Goal: Check status: Check status

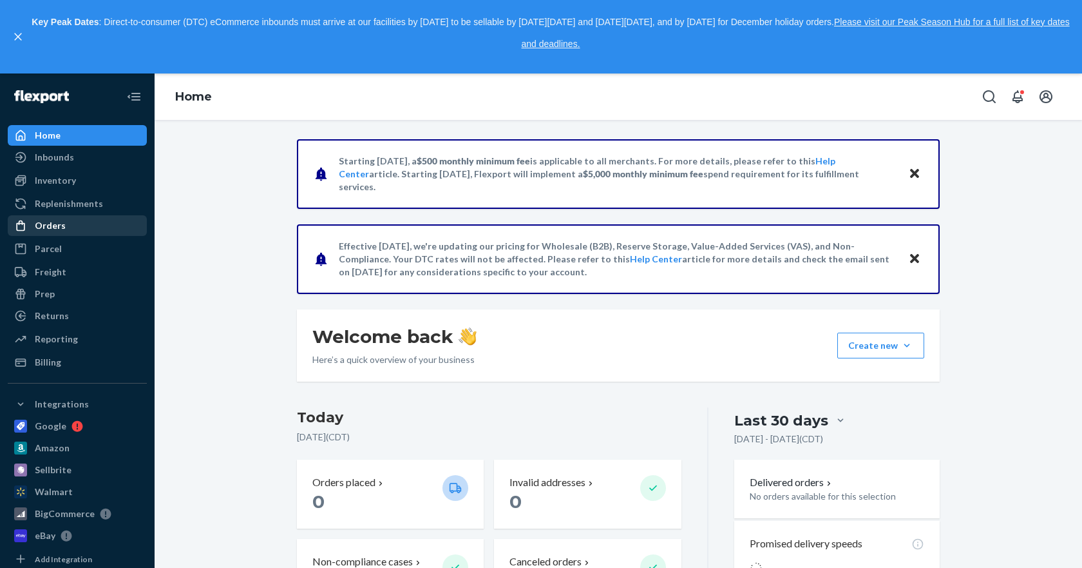
click at [57, 219] on div "Orders" at bounding box center [50, 225] width 31 height 13
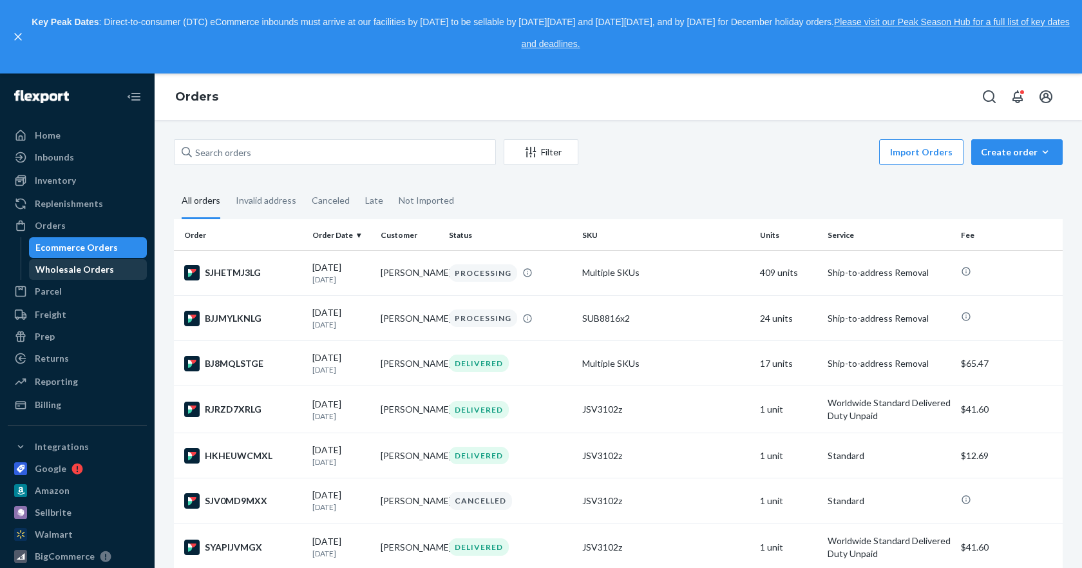
click at [93, 269] on div "Wholesale Orders" at bounding box center [74, 269] width 79 height 13
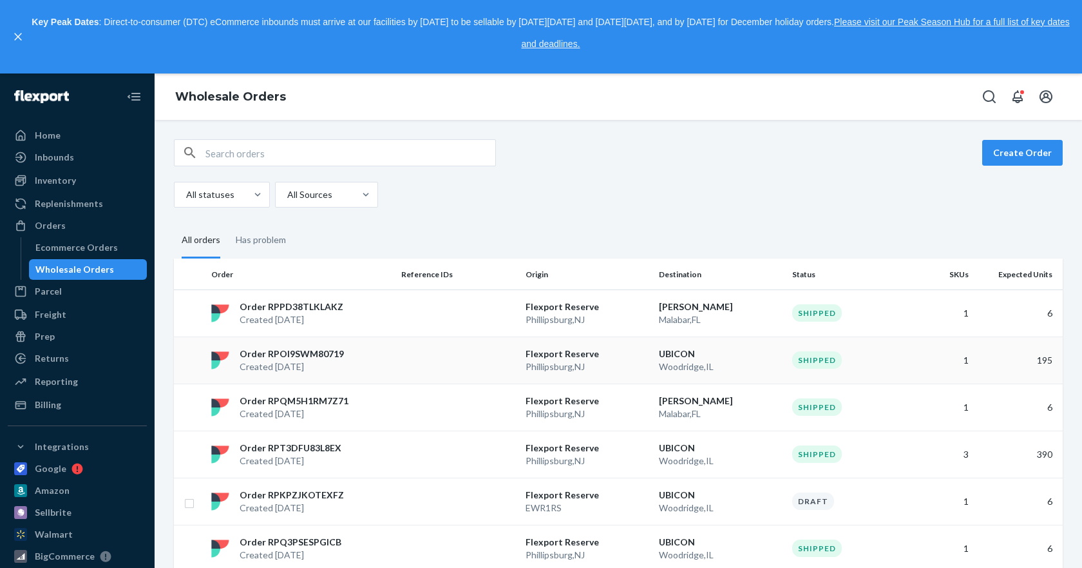
click at [298, 349] on p "Order RPOI9SWM80719" at bounding box center [292, 353] width 104 height 13
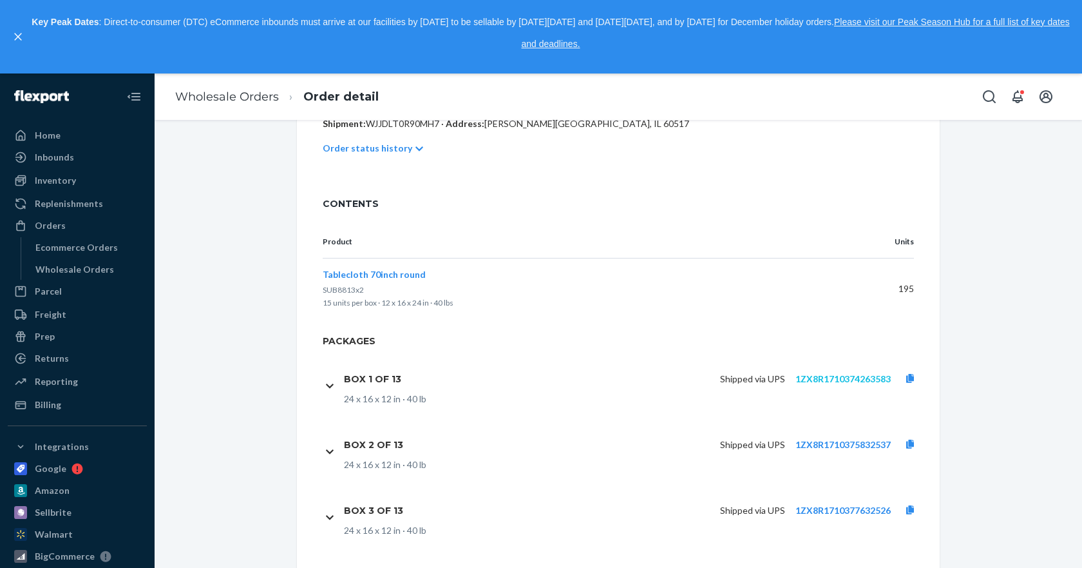
scroll to position [322, 0]
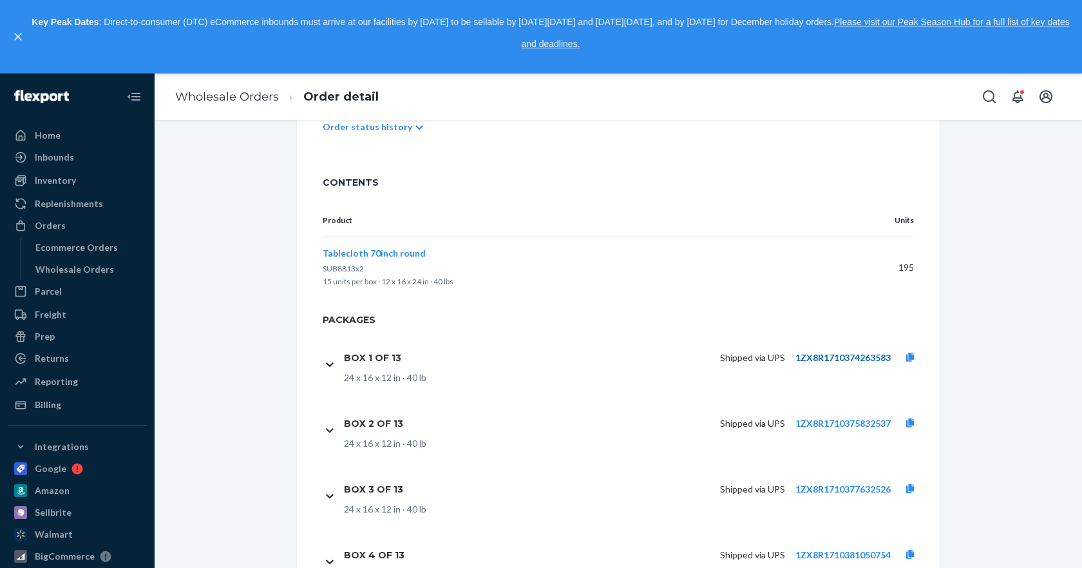
click at [834, 353] on link "1ZX8R1710374263583" at bounding box center [843, 357] width 95 height 11
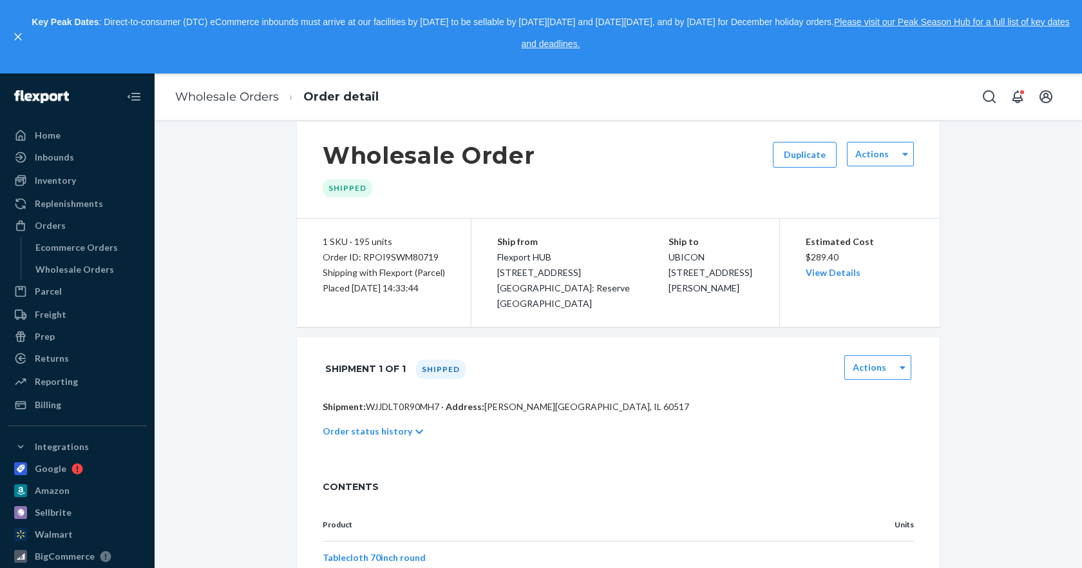
scroll to position [0, 0]
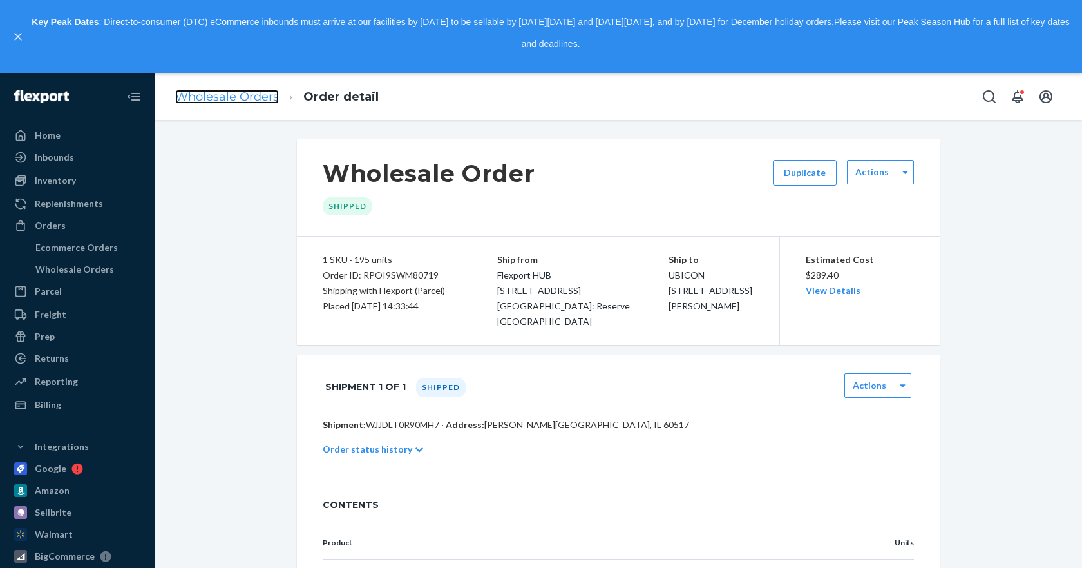
click at [244, 101] on link "Wholesale Orders" at bounding box center [227, 97] width 104 height 14
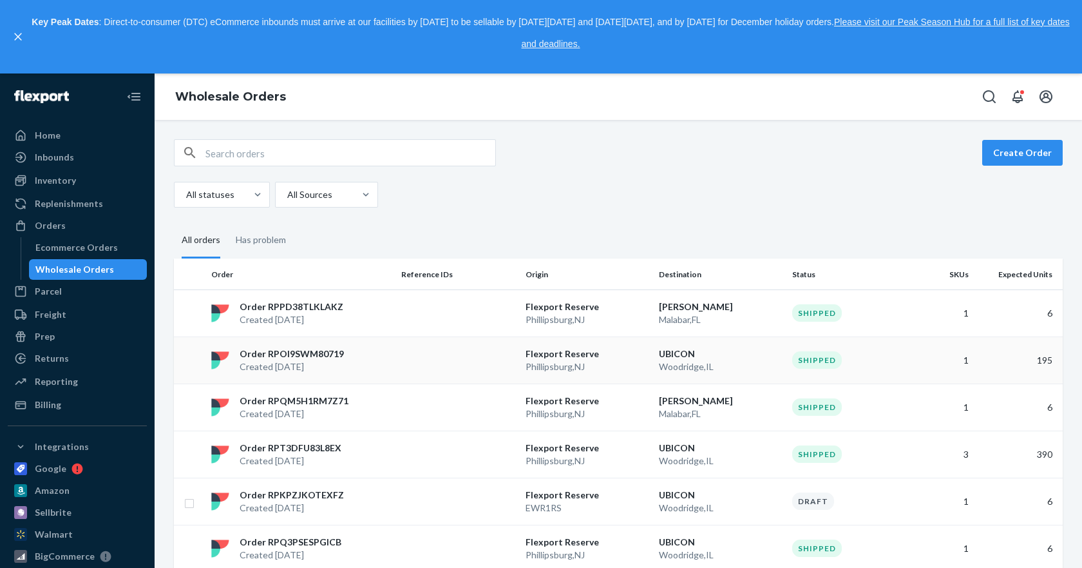
click at [327, 354] on p "Order RPOI9SWM80719" at bounding box center [292, 353] width 104 height 13
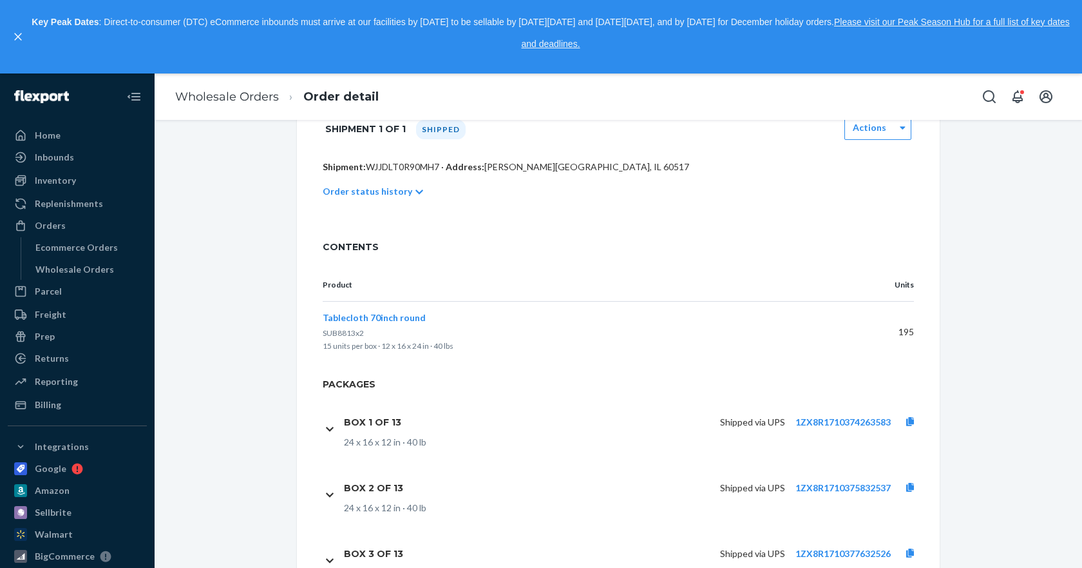
scroll to position [193, 0]
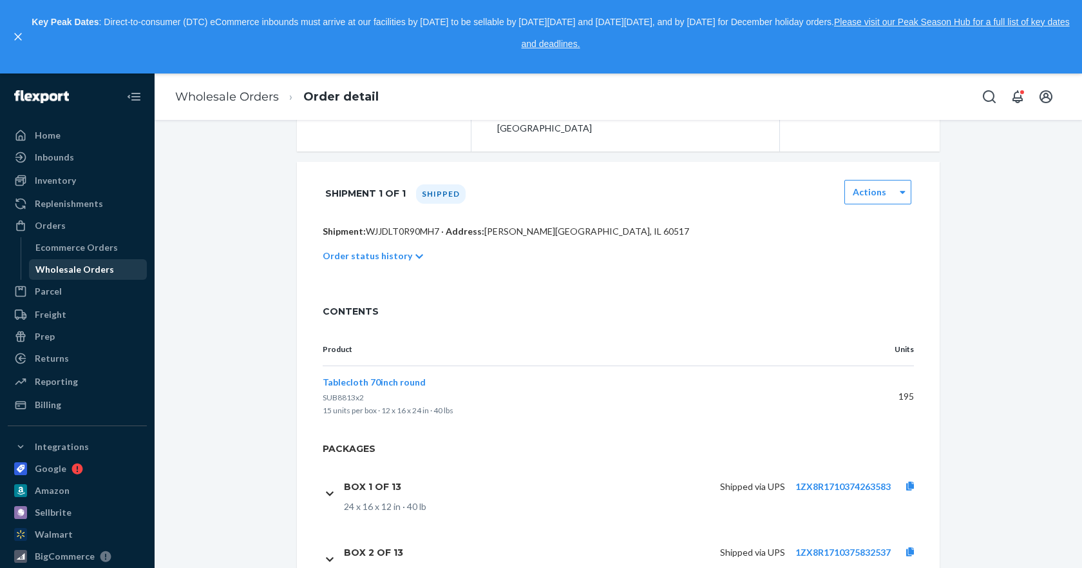
click at [69, 266] on div "Wholesale Orders" at bounding box center [74, 269] width 79 height 13
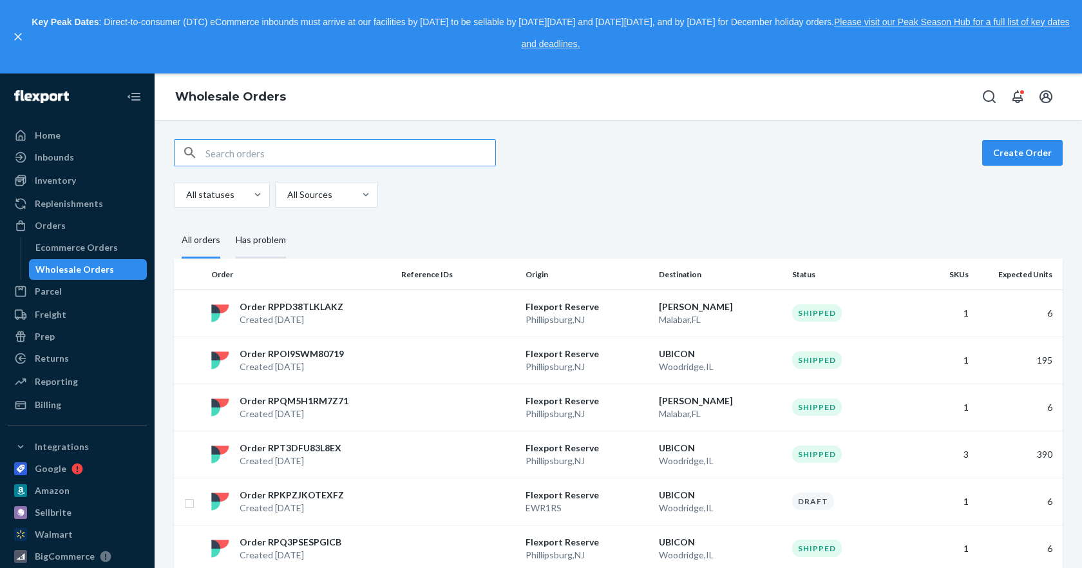
click at [273, 236] on div "Has problem" at bounding box center [261, 240] width 50 height 35
click at [228, 223] on input "Has problem" at bounding box center [228, 223] width 0 height 0
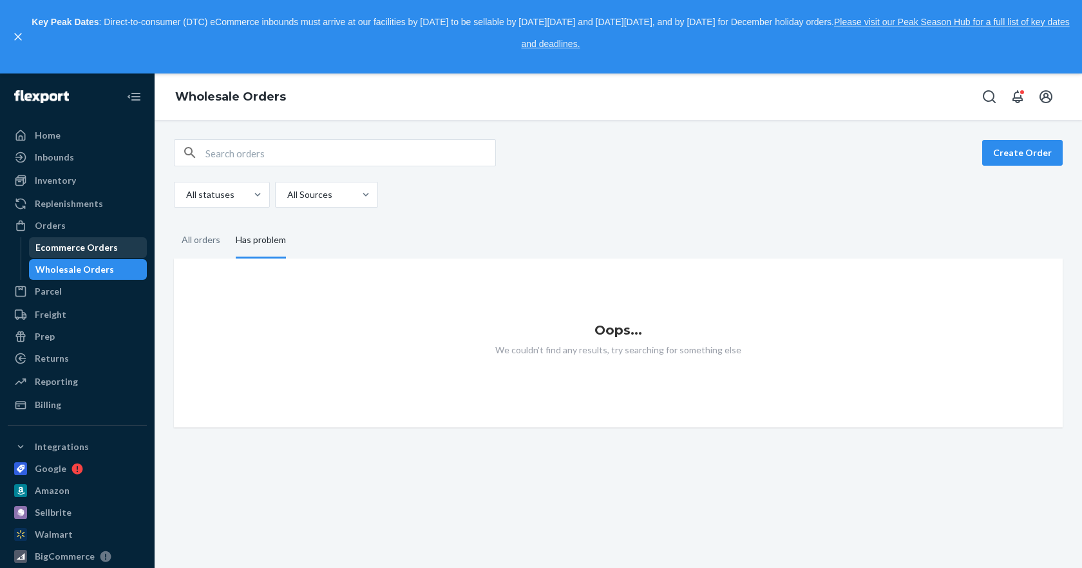
click at [99, 238] on div "Ecommerce Orders" at bounding box center [88, 247] width 116 height 18
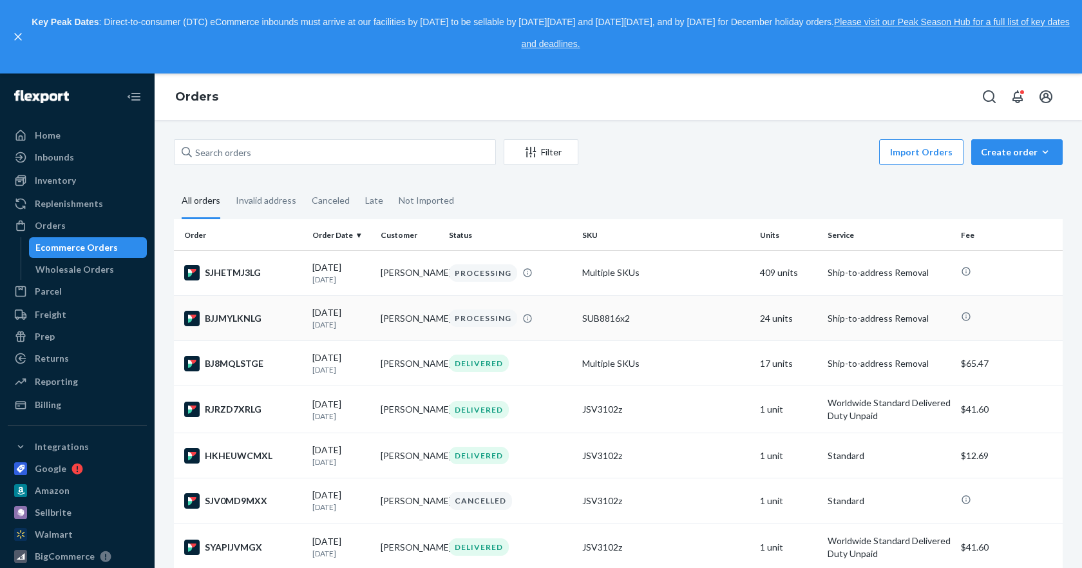
click at [223, 316] on div "BJJMYLKNLG" at bounding box center [243, 318] width 118 height 15
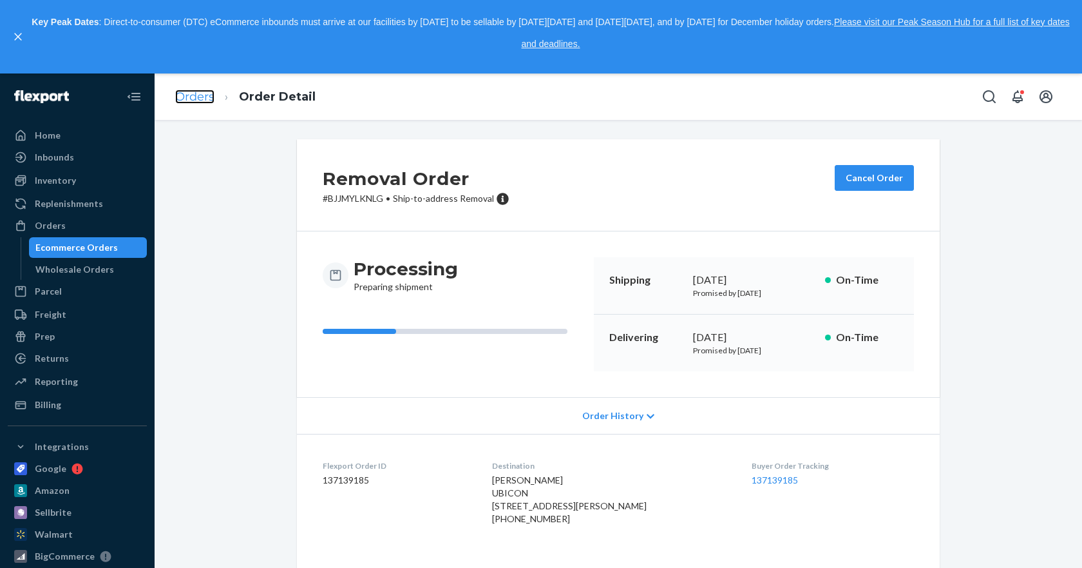
click at [203, 101] on link "Orders" at bounding box center [194, 97] width 39 height 14
